Goal: Information Seeking & Learning: Compare options

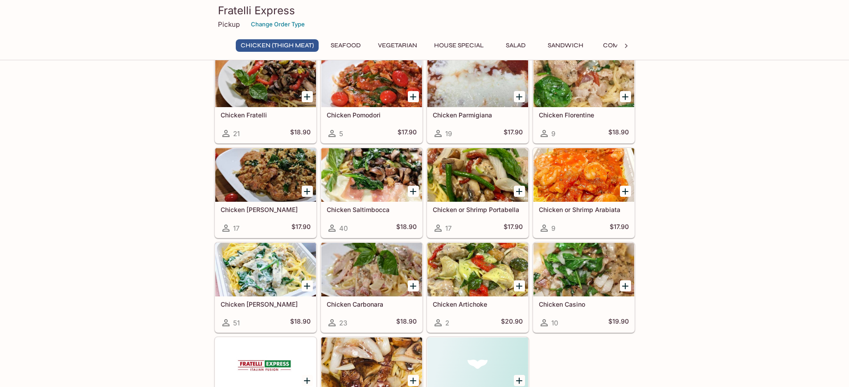
scroll to position [45, 0]
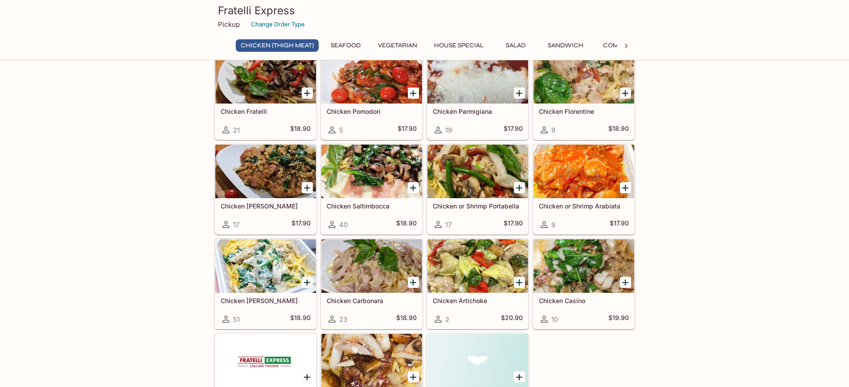
click at [580, 180] on div at bounding box center [584, 171] width 101 height 54
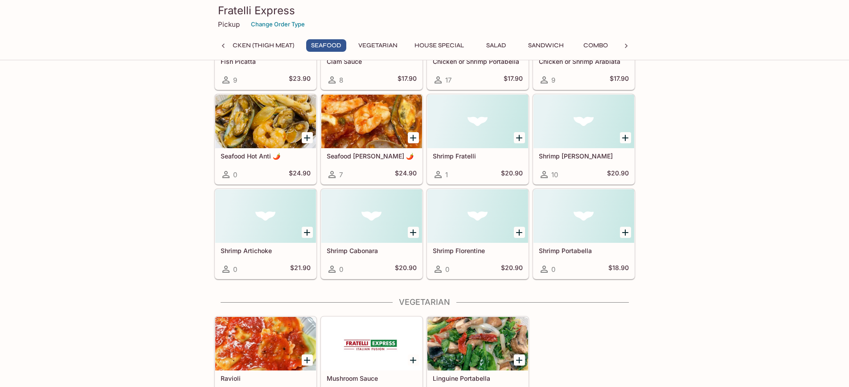
scroll to position [535, 0]
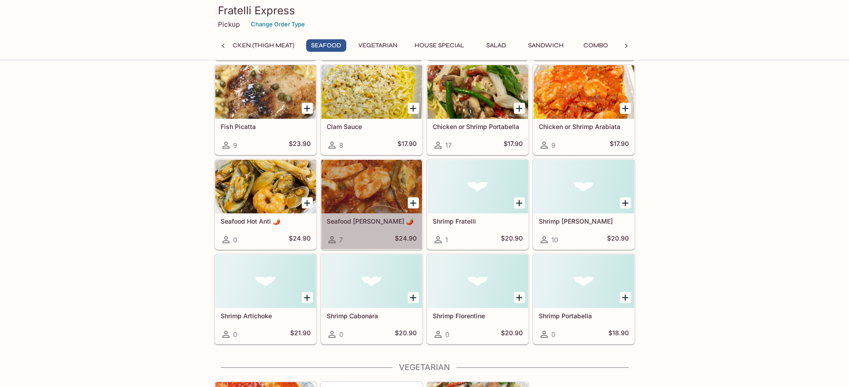
click at [373, 193] on div at bounding box center [371, 187] width 101 height 54
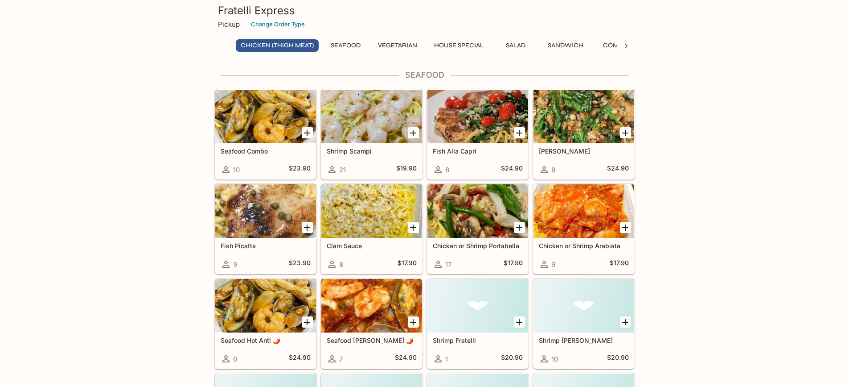
scroll to position [438, 0]
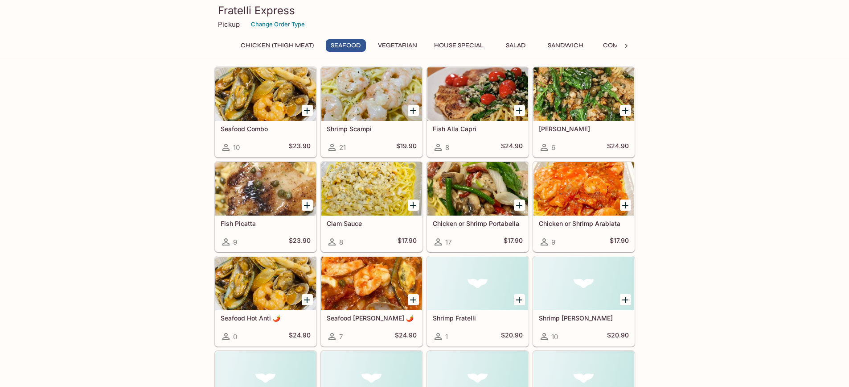
click at [291, 102] on div at bounding box center [265, 94] width 101 height 54
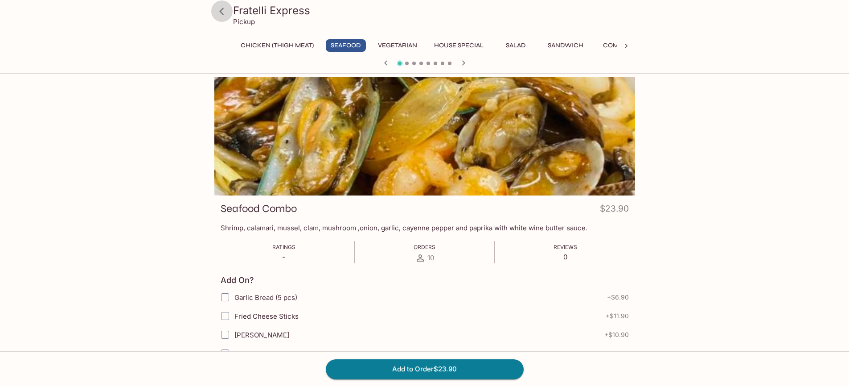
click at [223, 13] on icon at bounding box center [221, 11] width 4 height 7
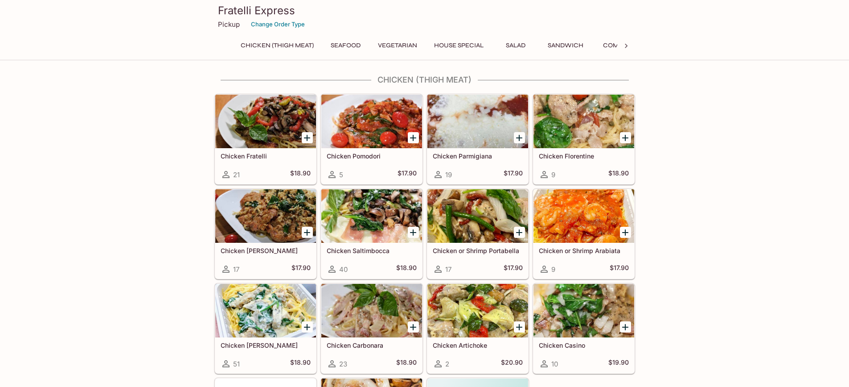
click at [366, 120] on div at bounding box center [371, 122] width 101 height 54
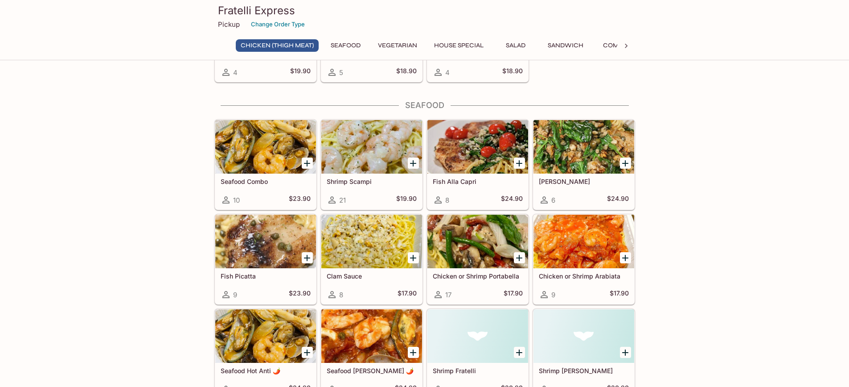
scroll to position [401, 0]
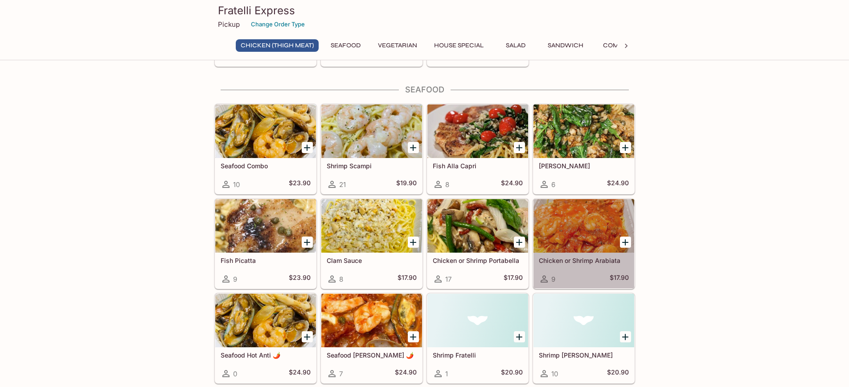
click at [576, 233] on div at bounding box center [584, 226] width 101 height 54
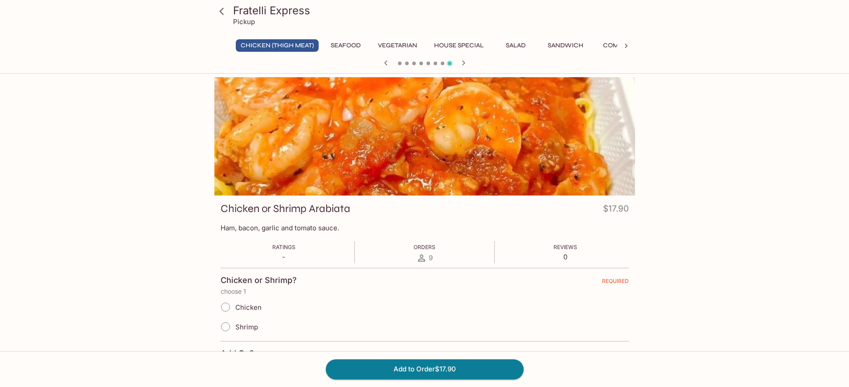
click at [221, 11] on icon at bounding box center [222, 12] width 16 height 16
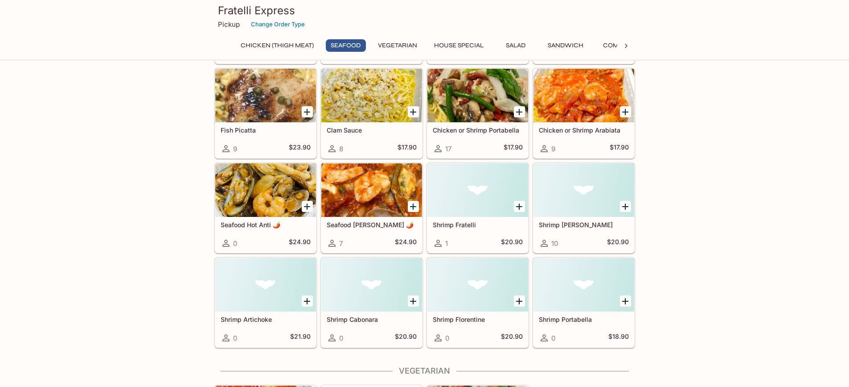
scroll to position [535, 0]
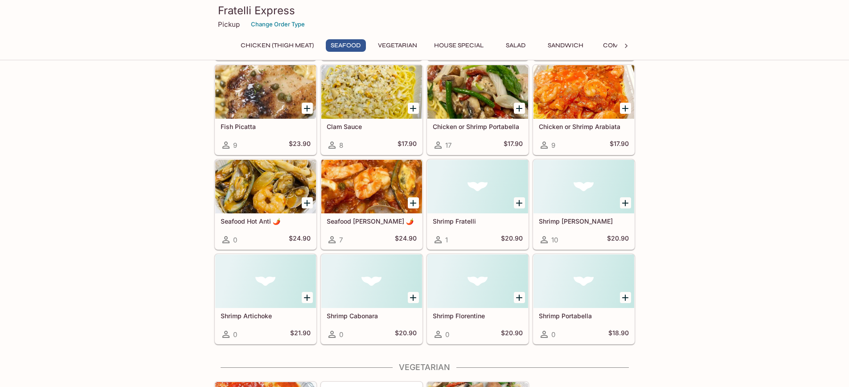
click at [276, 179] on div at bounding box center [265, 187] width 101 height 54
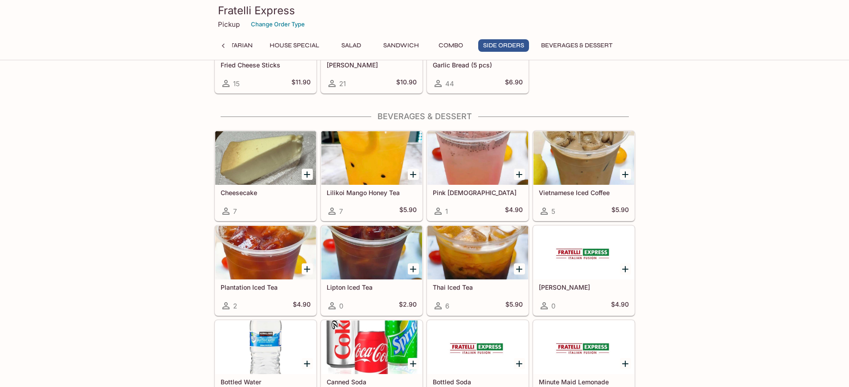
scroll to position [1819, 0]
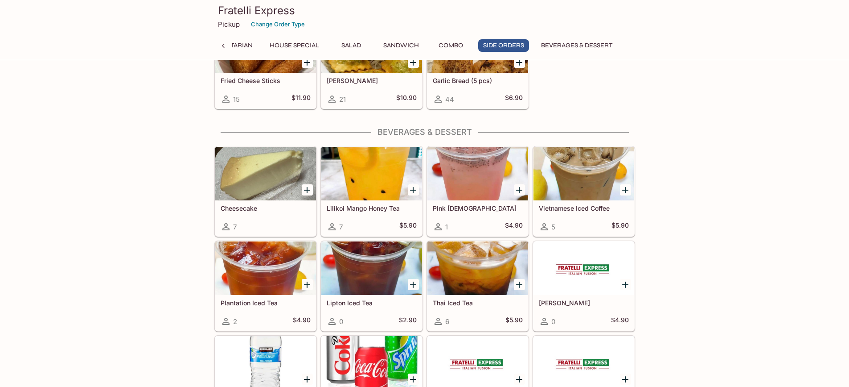
click at [467, 207] on h5 "Pink [DEMOGRAPHIC_DATA]" at bounding box center [478, 208] width 90 height 8
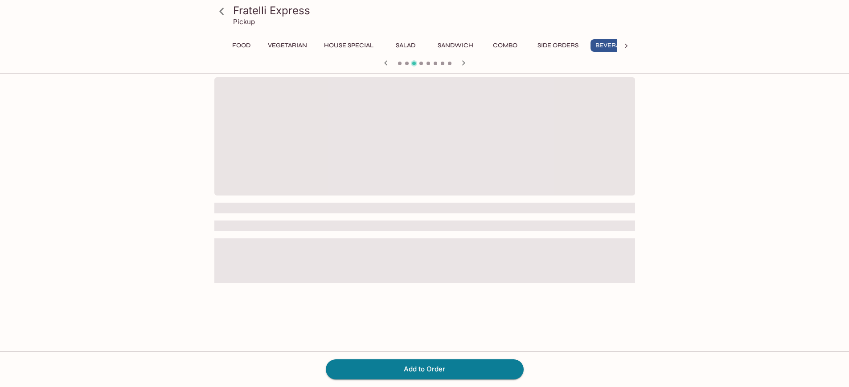
scroll to position [0, 168]
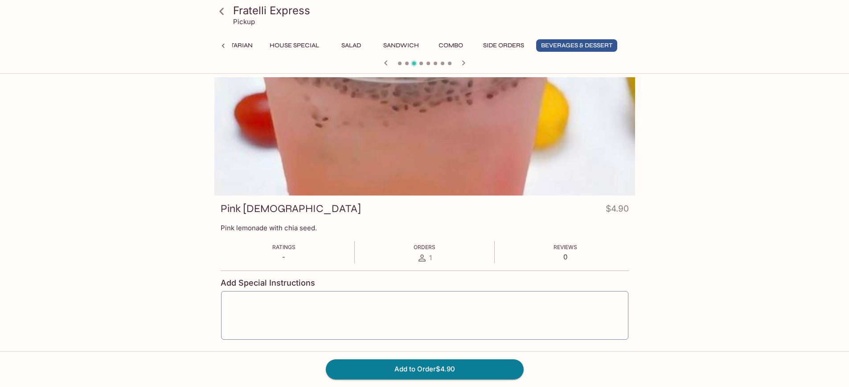
click at [219, 6] on icon at bounding box center [222, 12] width 16 height 16
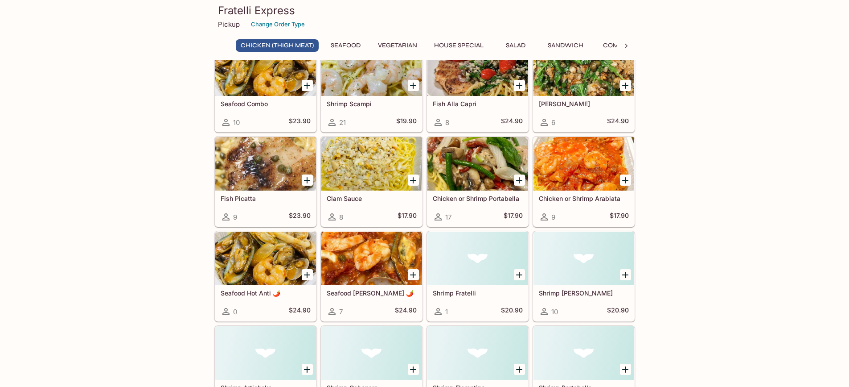
scroll to position [490, 0]
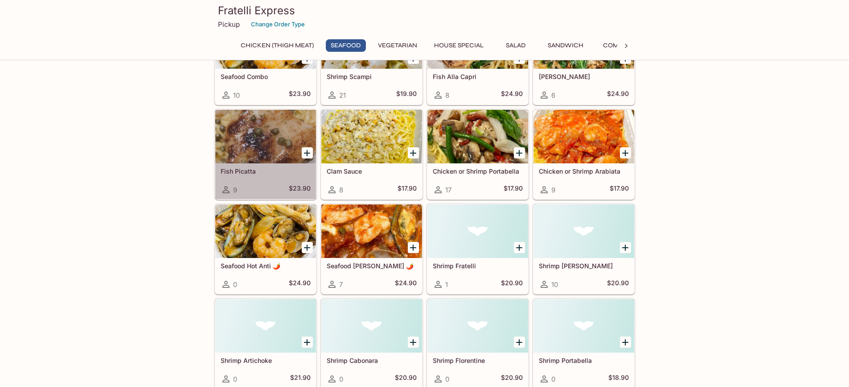
click at [252, 167] on div "Fish Picatta 9 $23.90" at bounding box center [265, 181] width 101 height 36
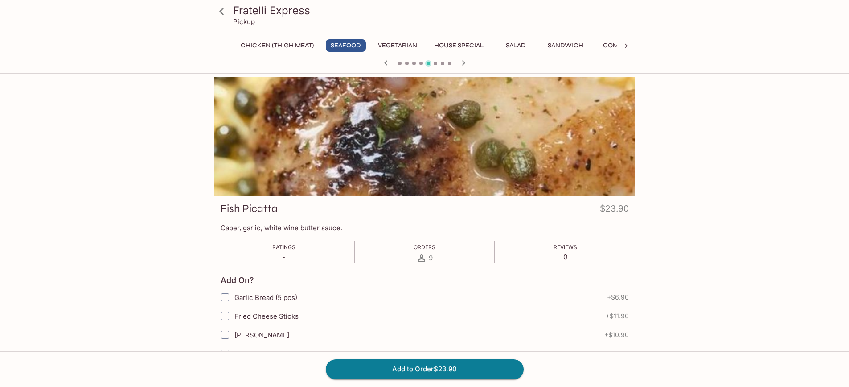
click at [223, 9] on icon at bounding box center [221, 11] width 4 height 7
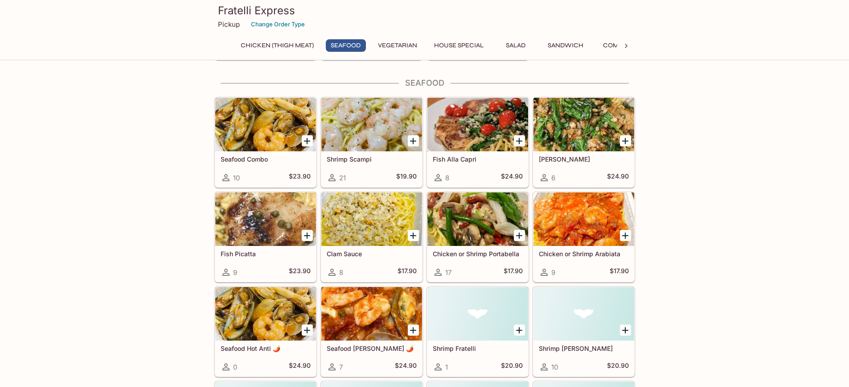
scroll to position [446, 0]
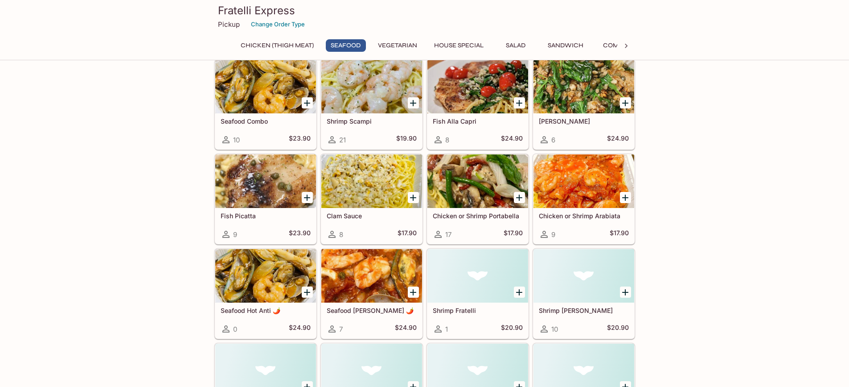
click at [292, 163] on div at bounding box center [265, 181] width 101 height 54
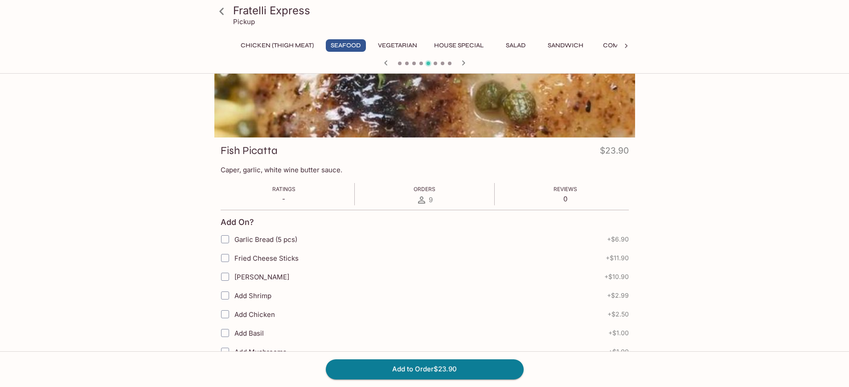
scroll to position [45, 0]
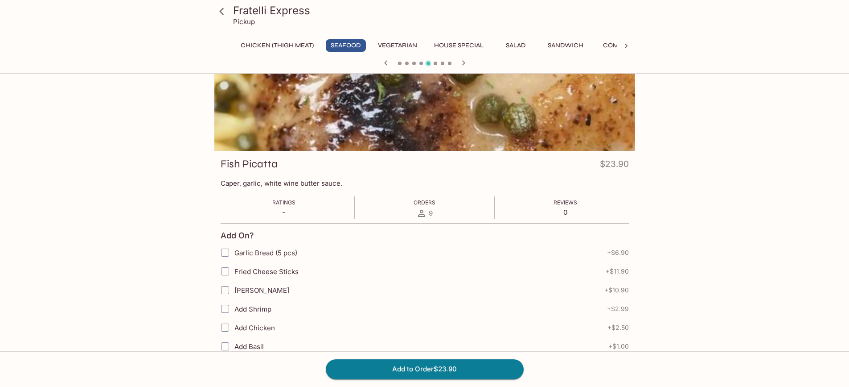
click at [218, 9] on icon at bounding box center [222, 12] width 16 height 16
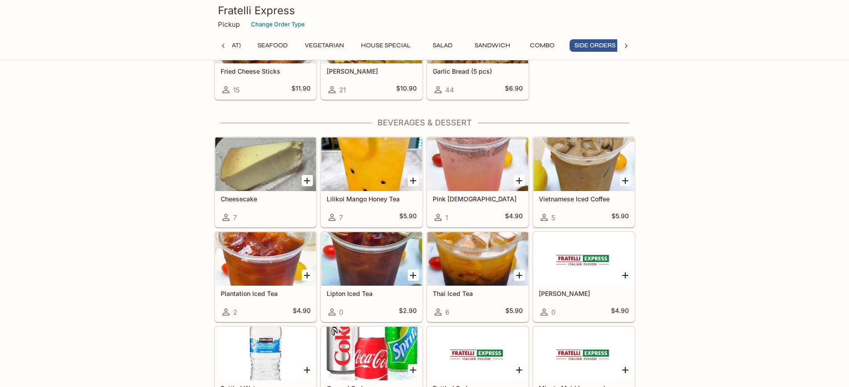
scroll to position [0, 78]
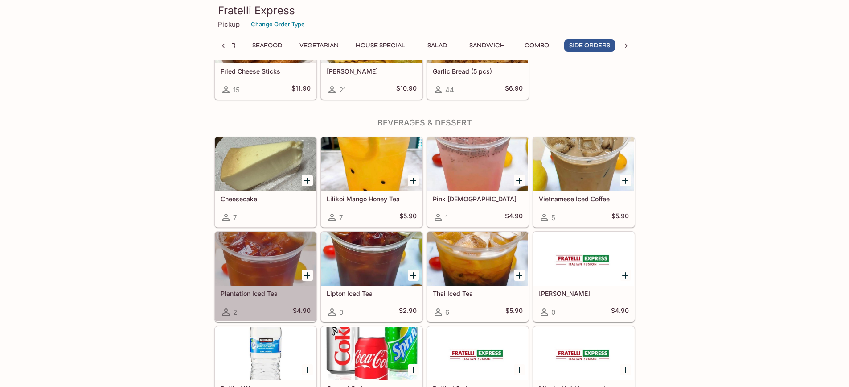
click at [266, 257] on div at bounding box center [265, 259] width 101 height 54
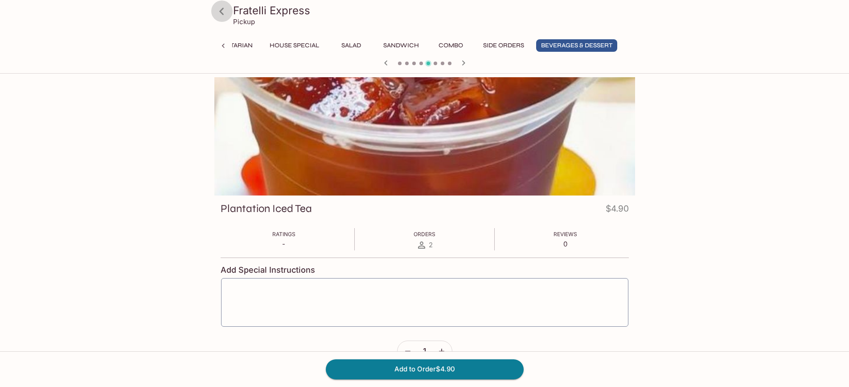
click at [219, 12] on icon at bounding box center [222, 12] width 16 height 16
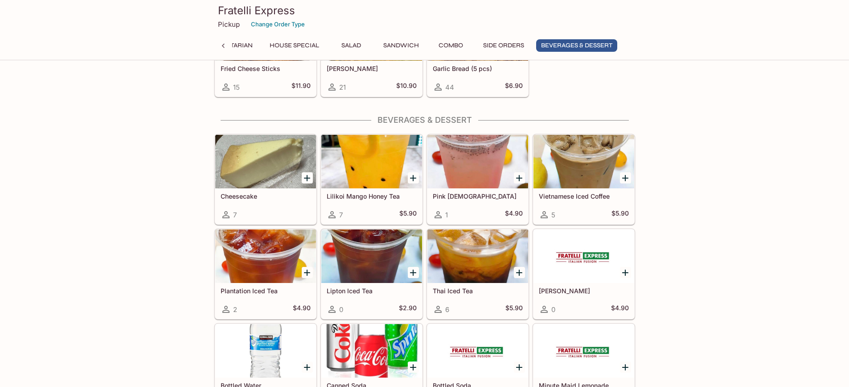
scroll to position [1819, 0]
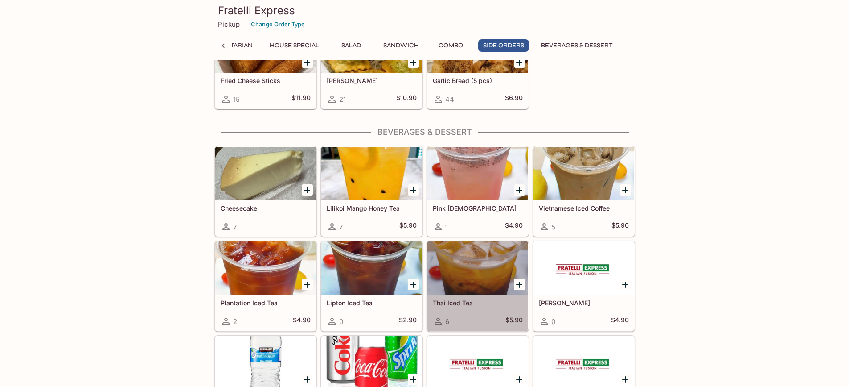
click at [444, 297] on div "Thai Iced Tea 6 $5.90" at bounding box center [478, 313] width 101 height 36
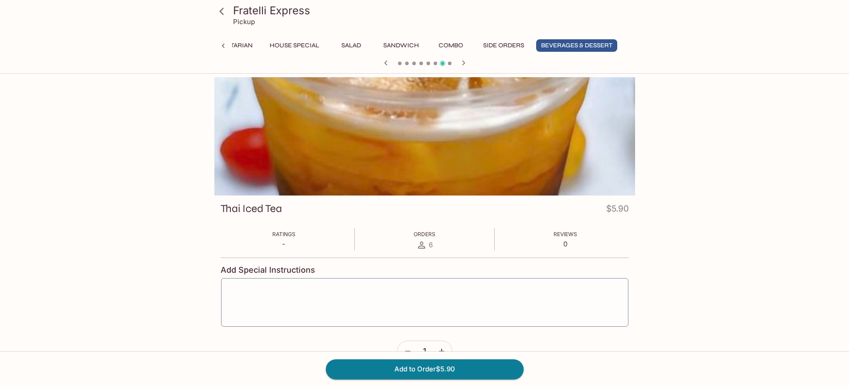
click at [372, 143] on div at bounding box center [424, 136] width 421 height 118
click at [224, 8] on icon at bounding box center [222, 12] width 16 height 16
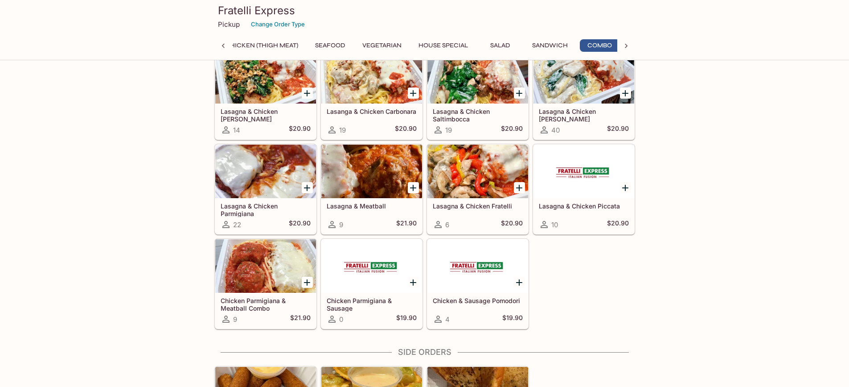
scroll to position [0, 20]
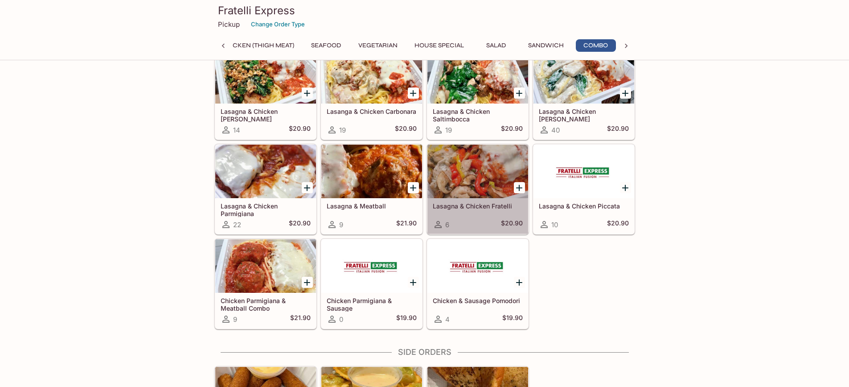
click at [492, 156] on div at bounding box center [478, 171] width 101 height 54
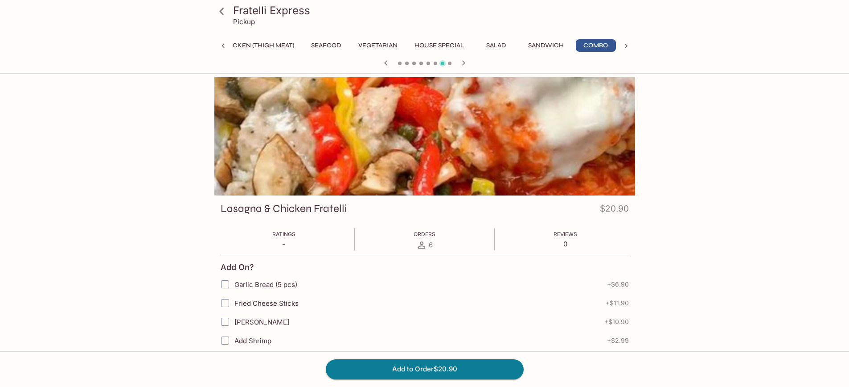
click at [429, 167] on div at bounding box center [424, 136] width 421 height 118
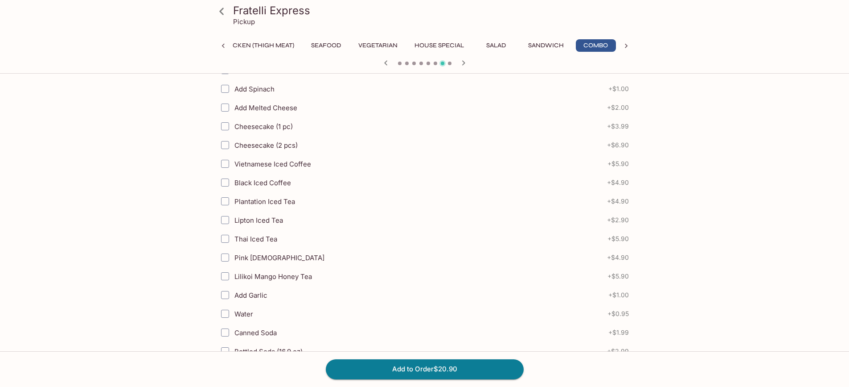
scroll to position [313, 0]
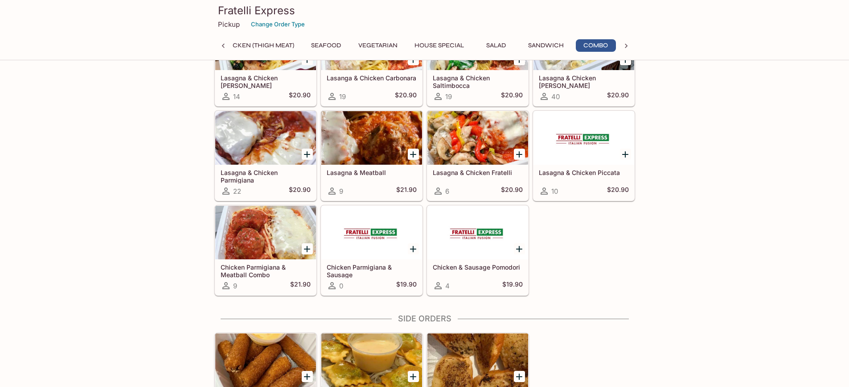
scroll to position [1508, 0]
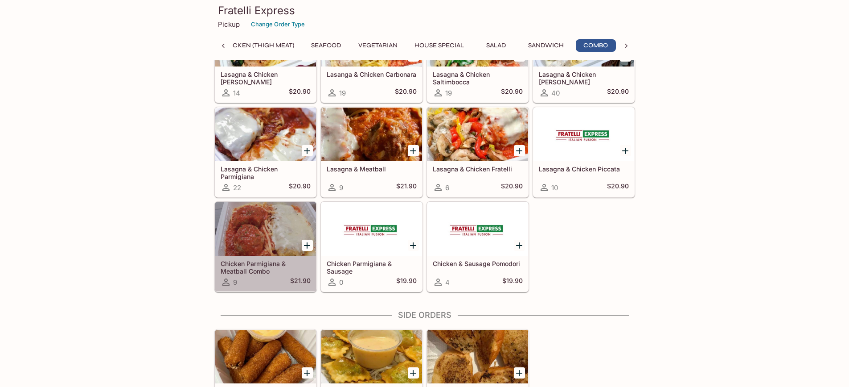
click at [268, 225] on div at bounding box center [265, 229] width 101 height 54
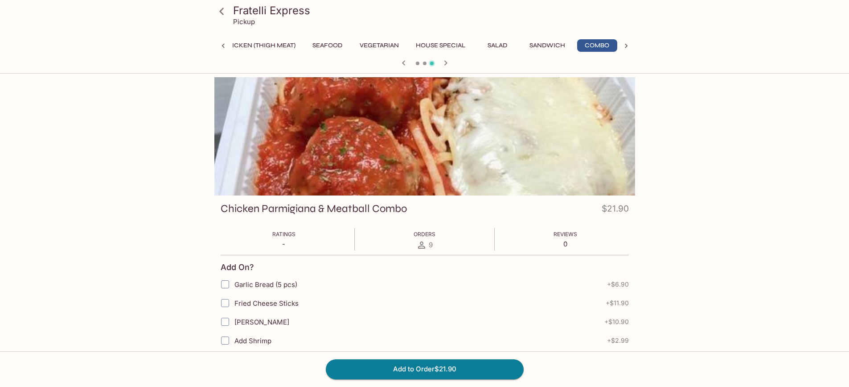
scroll to position [0, 20]
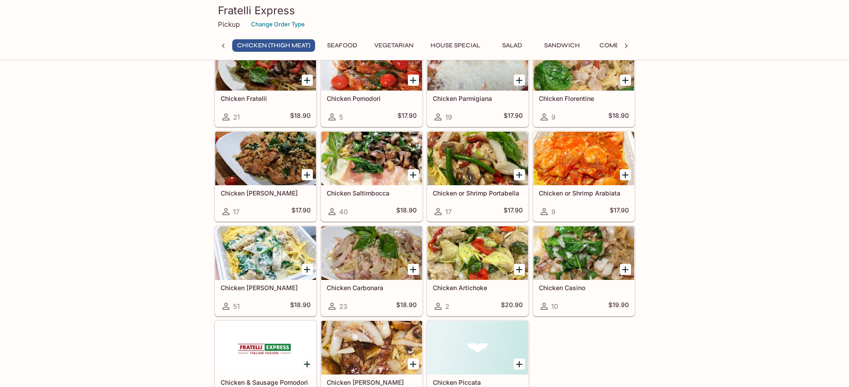
scroll to position [45, 0]
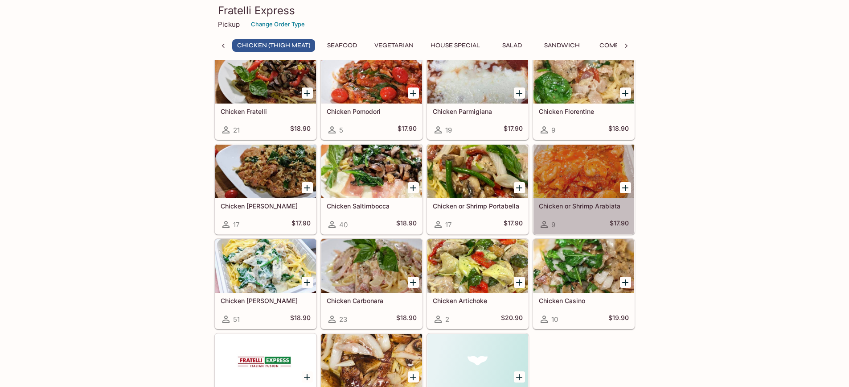
click at [602, 169] on div at bounding box center [584, 171] width 101 height 54
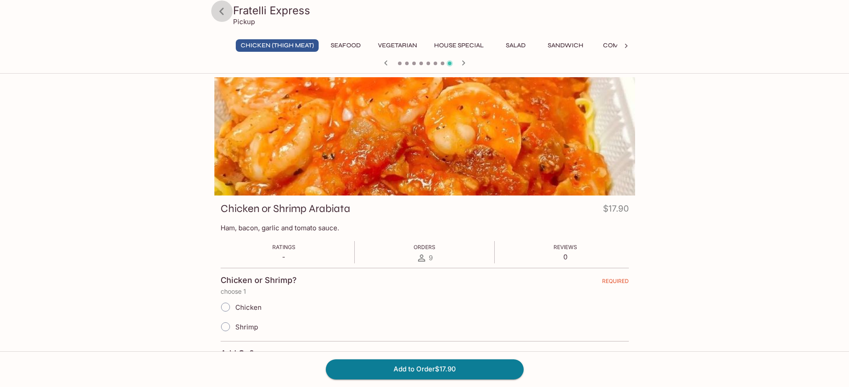
click at [223, 16] on icon at bounding box center [222, 12] width 16 height 16
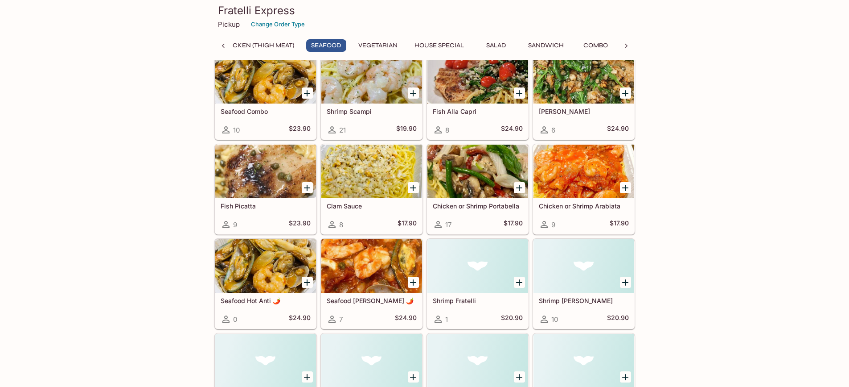
scroll to position [446, 0]
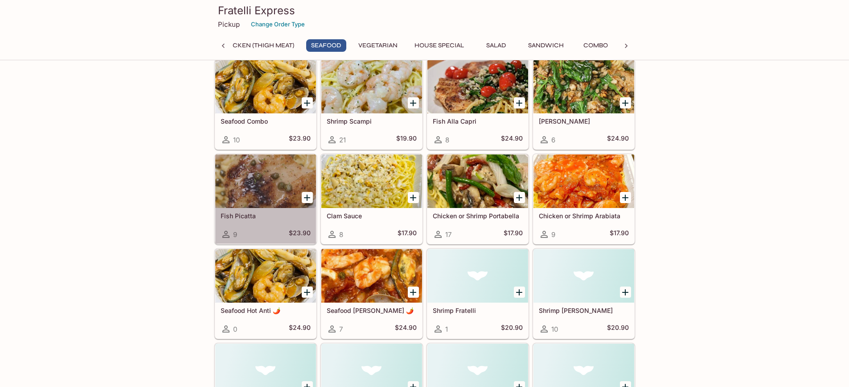
click at [275, 180] on div at bounding box center [265, 181] width 101 height 54
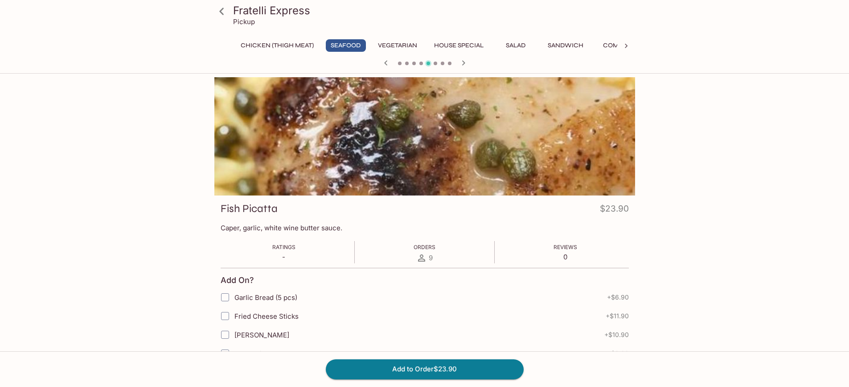
click at [225, 5] on icon at bounding box center [222, 12] width 16 height 16
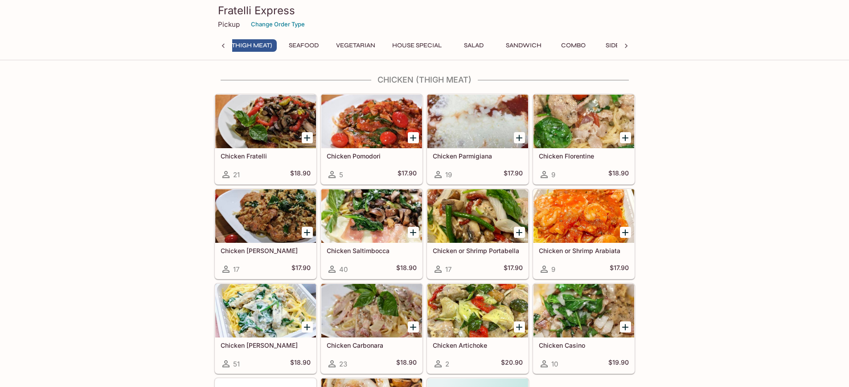
scroll to position [0, 4]
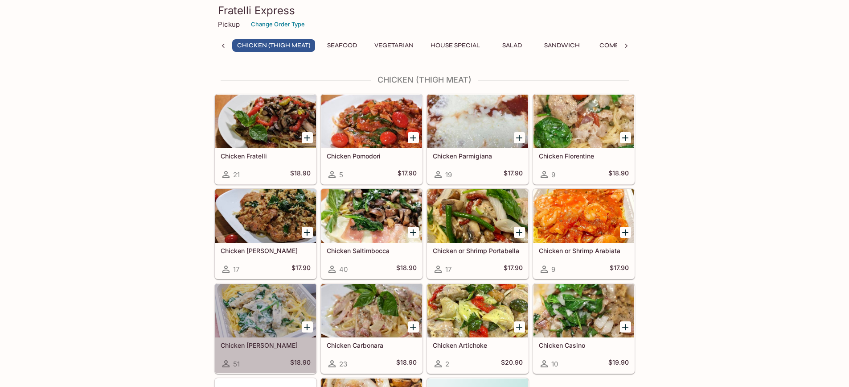
click at [248, 316] on div at bounding box center [265, 311] width 101 height 54
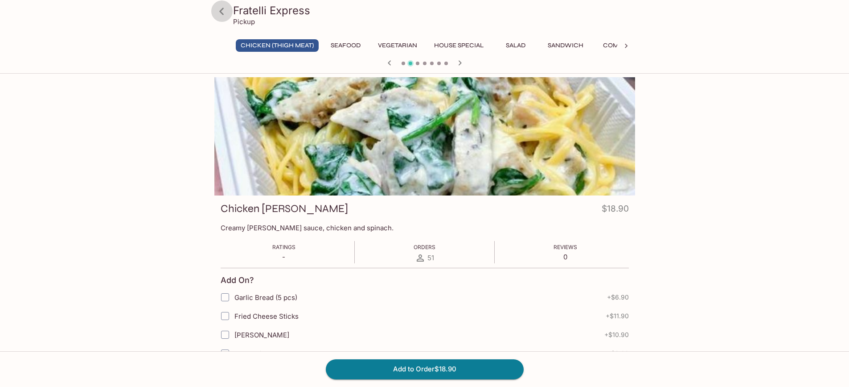
click at [225, 14] on icon at bounding box center [222, 12] width 16 height 16
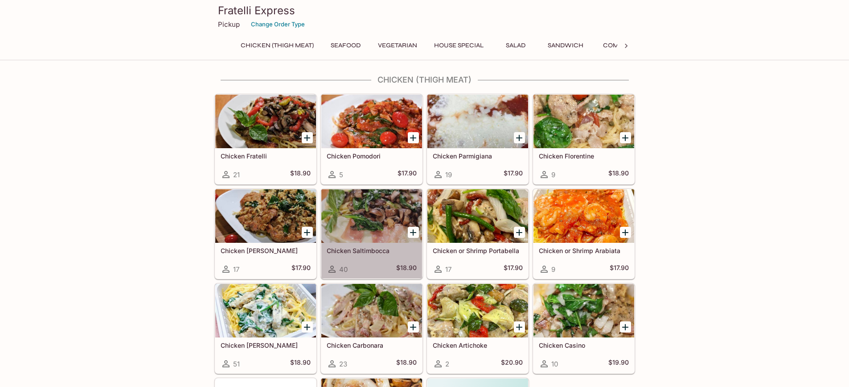
click at [365, 203] on div at bounding box center [371, 216] width 101 height 54
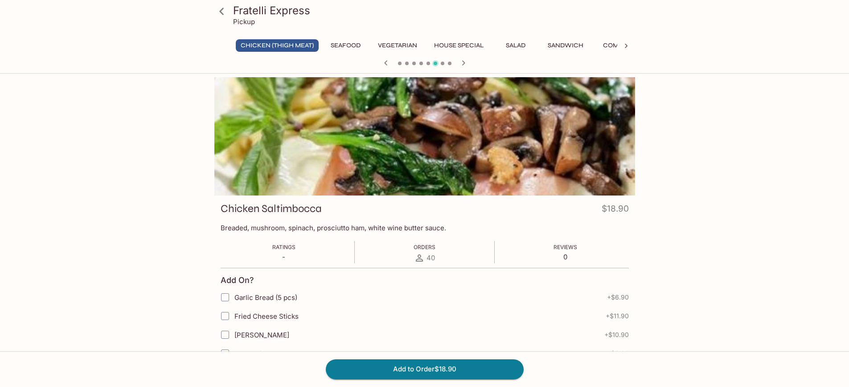
click at [219, 12] on icon at bounding box center [222, 12] width 16 height 16
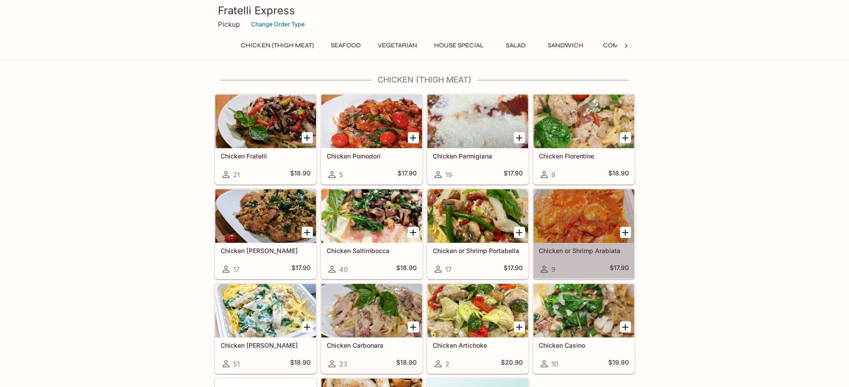
click at [594, 219] on div at bounding box center [584, 216] width 101 height 54
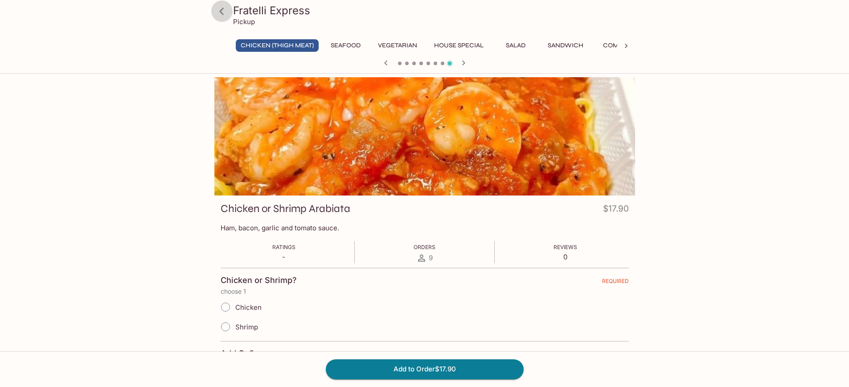
click at [222, 14] on icon at bounding box center [222, 12] width 16 height 16
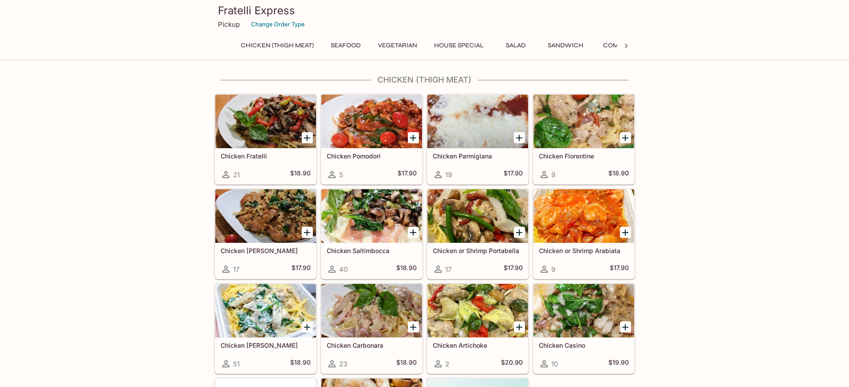
click at [285, 122] on div at bounding box center [265, 122] width 101 height 54
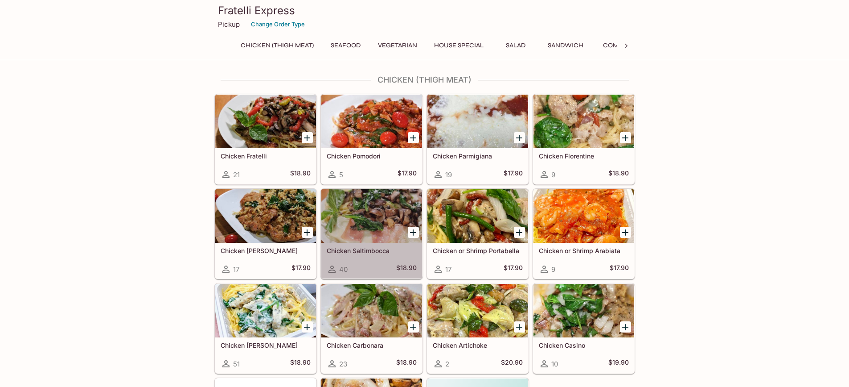
click at [371, 217] on div at bounding box center [371, 216] width 101 height 54
click at [380, 227] on div at bounding box center [371, 216] width 101 height 54
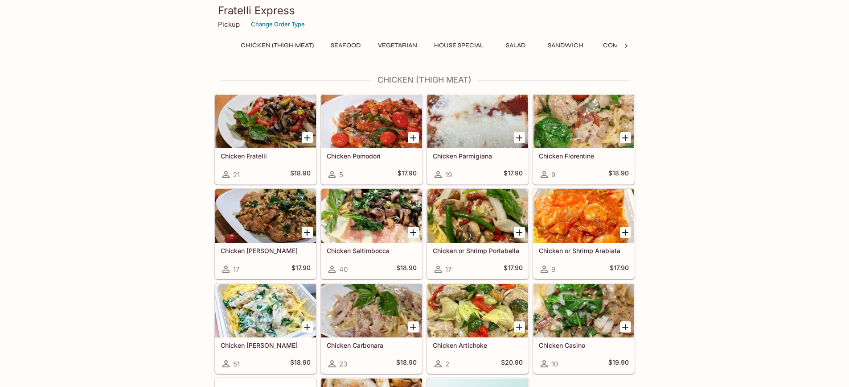
click at [374, 131] on div at bounding box center [371, 122] width 101 height 54
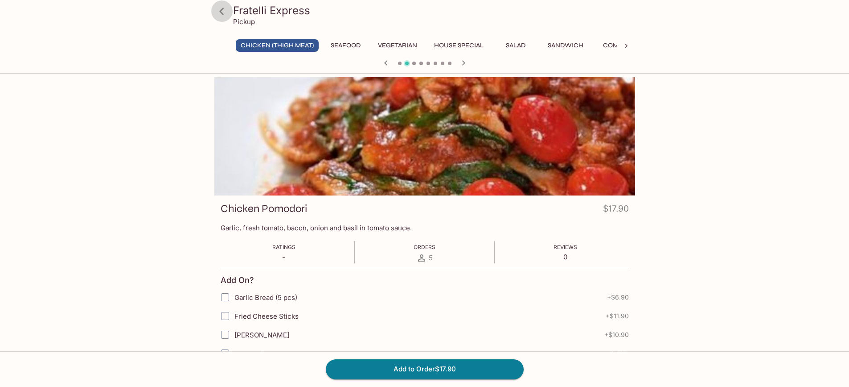
click at [226, 14] on icon at bounding box center [222, 12] width 16 height 16
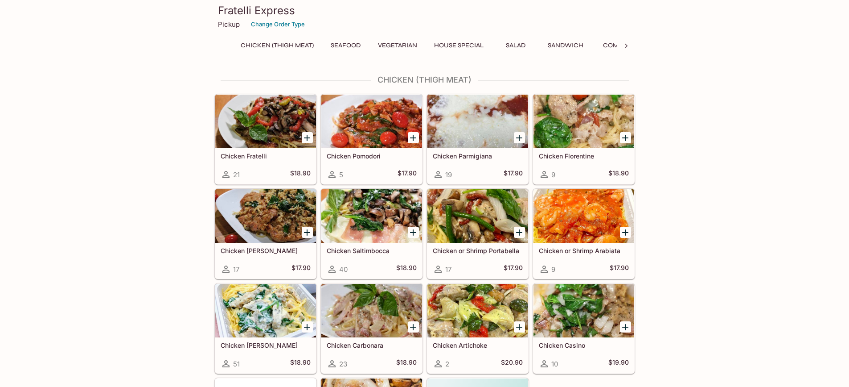
click at [230, 24] on p "Pickup" at bounding box center [229, 24] width 22 height 8
